Goal: Communication & Community: Share content

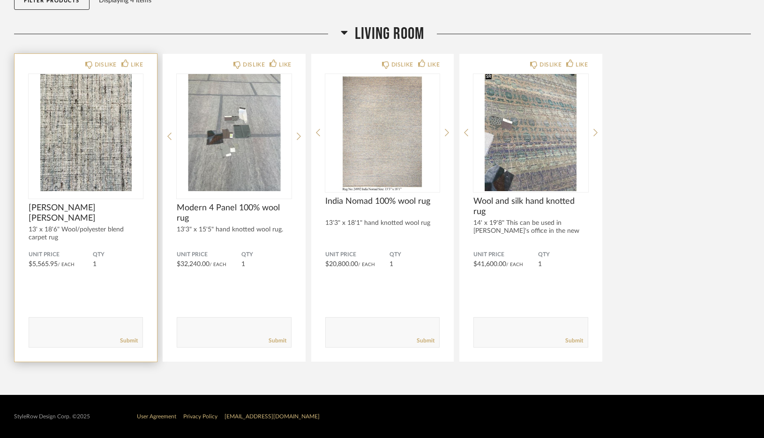
scroll to position [118, 0]
click at [70, 328] on textarea at bounding box center [85, 328] width 113 height 13
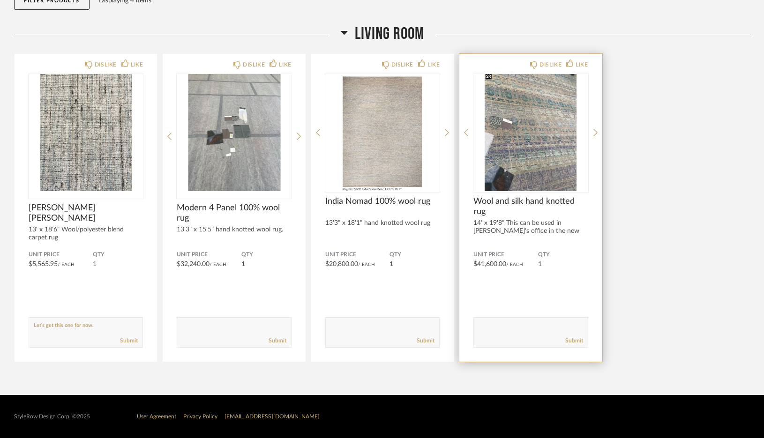
type textarea "Let's get this one for now."
click at [497, 332] on textarea at bounding box center [530, 328] width 113 height 13
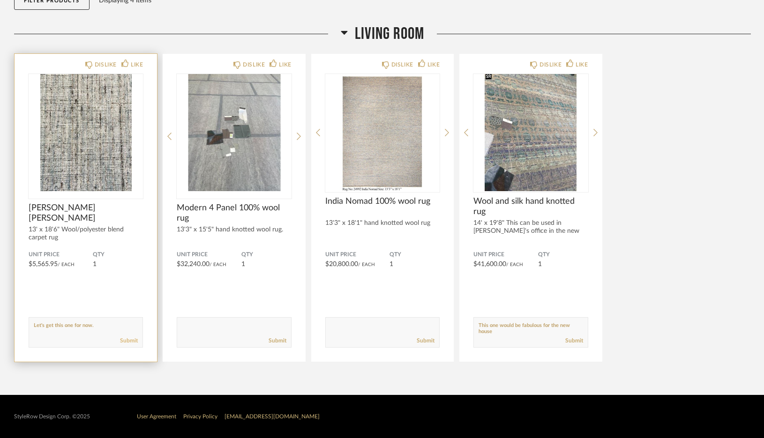
type textarea "This one would be fabulous for the new house"
click at [134, 343] on link "Submit" at bounding box center [129, 341] width 18 height 8
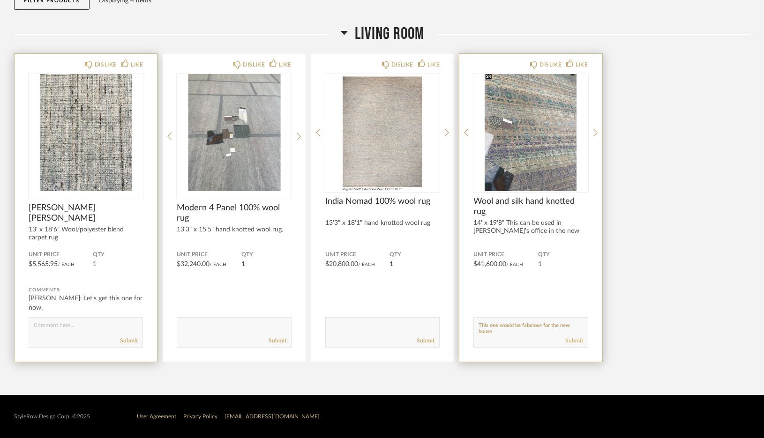
click at [577, 341] on link "Submit" at bounding box center [574, 341] width 18 height 8
click at [535, 225] on div "14' x 19'8" This can be used in [PERSON_NAME]'s office in the new house or a ..." at bounding box center [530, 231] width 114 height 24
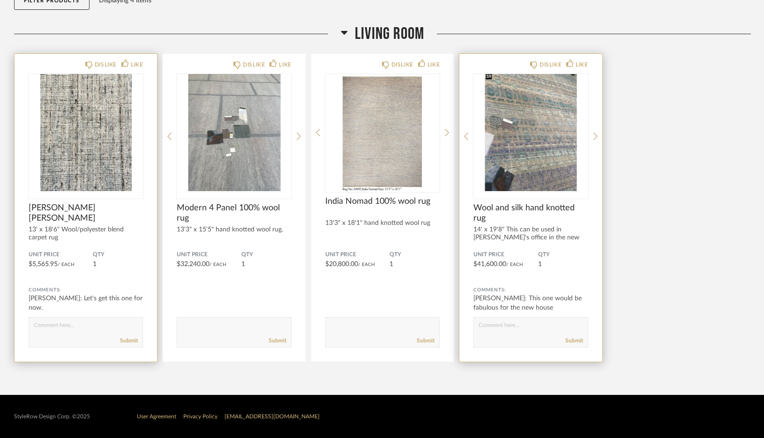
click at [0, 0] on img at bounding box center [0, 0] width 0 height 0
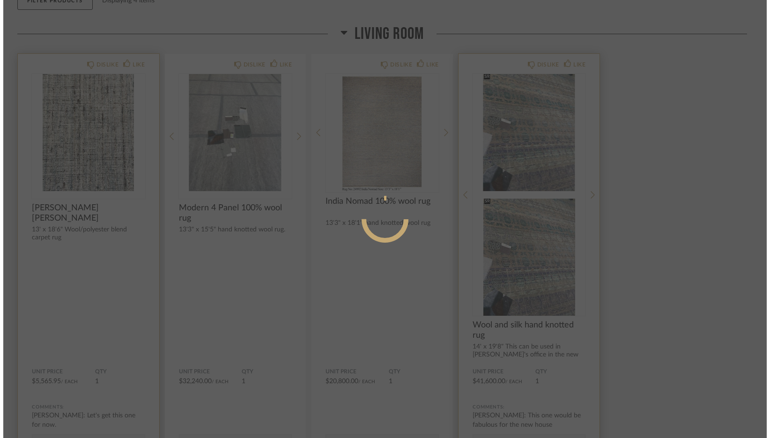
scroll to position [0, 0]
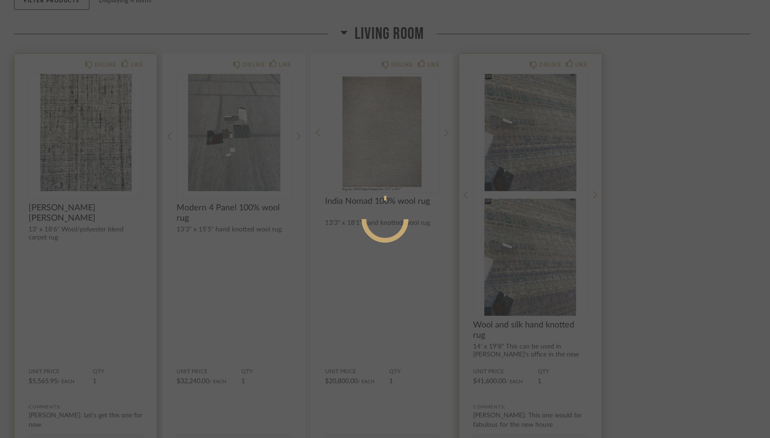
click at [533, 137] on div at bounding box center [385, 219] width 770 height 438
